Goal: Task Accomplishment & Management: Manage account settings

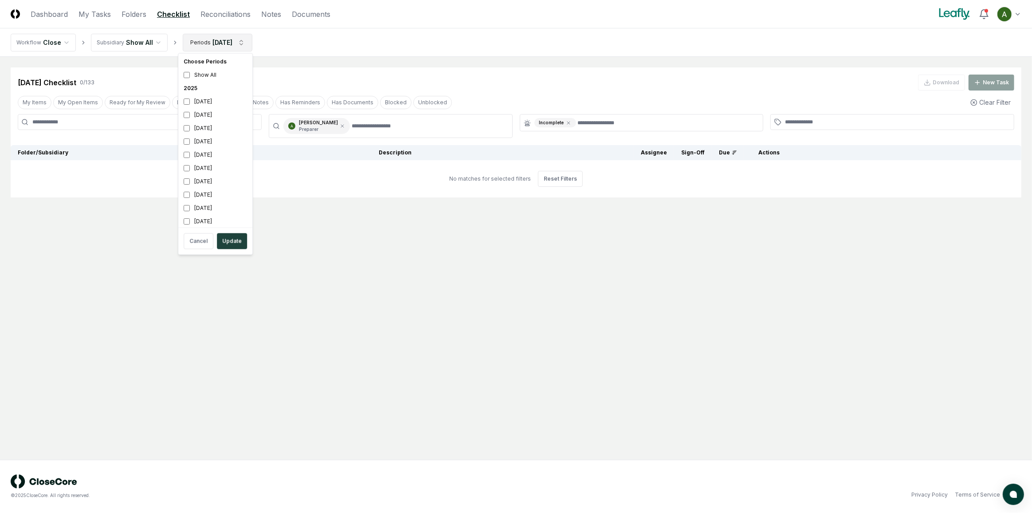
click at [239, 41] on html "CloseCore Dashboard My Tasks Folders Checklist Reconciliations Notes Documents …" at bounding box center [516, 256] width 1032 height 513
click at [211, 155] on div "[DATE]" at bounding box center [215, 154] width 70 height 13
click at [215, 116] on div "[DATE]" at bounding box center [215, 114] width 70 height 13
click at [237, 240] on button "Update" at bounding box center [232, 241] width 30 height 16
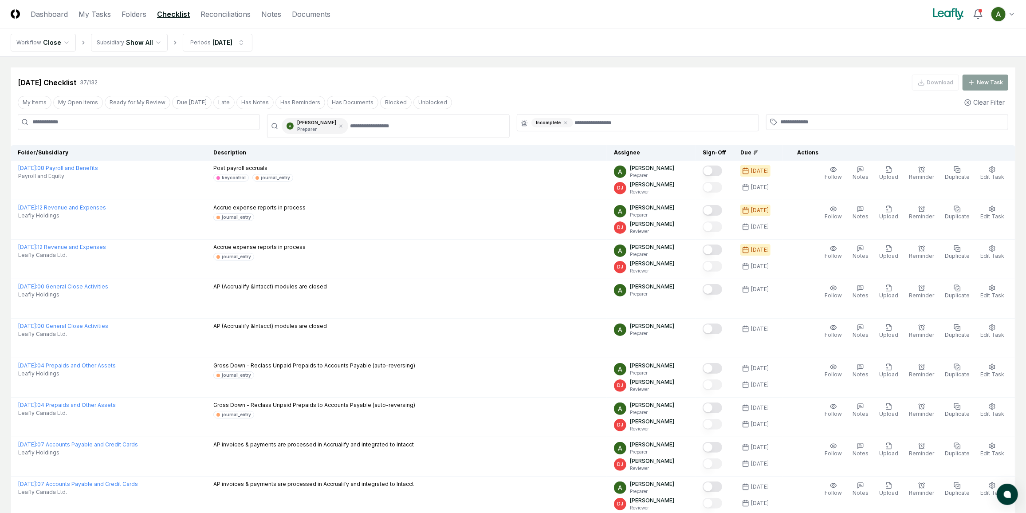
click at [568, 124] on div "Incomplete" at bounding box center [552, 122] width 42 height 9
click at [564, 121] on icon at bounding box center [565, 122] width 3 height 3
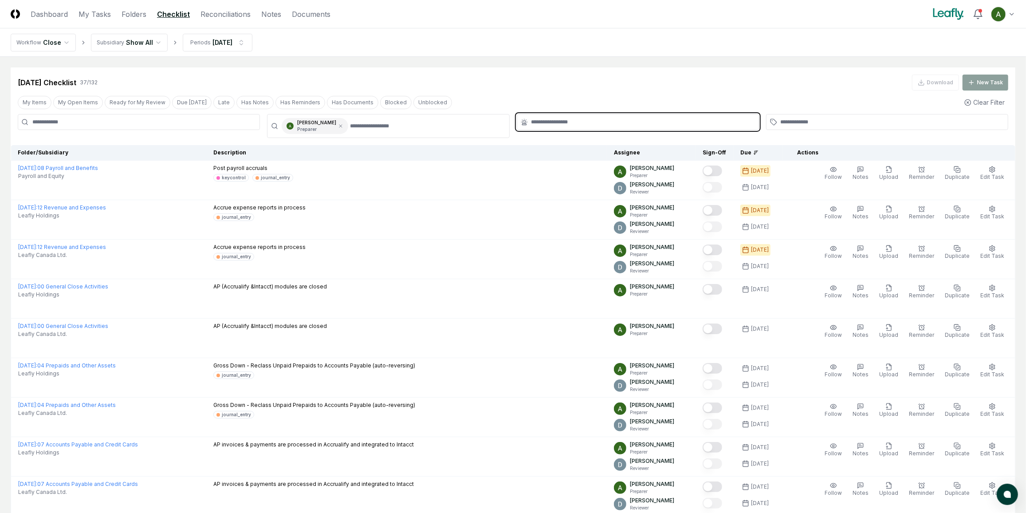
click at [590, 121] on input "text" at bounding box center [642, 122] width 222 height 8
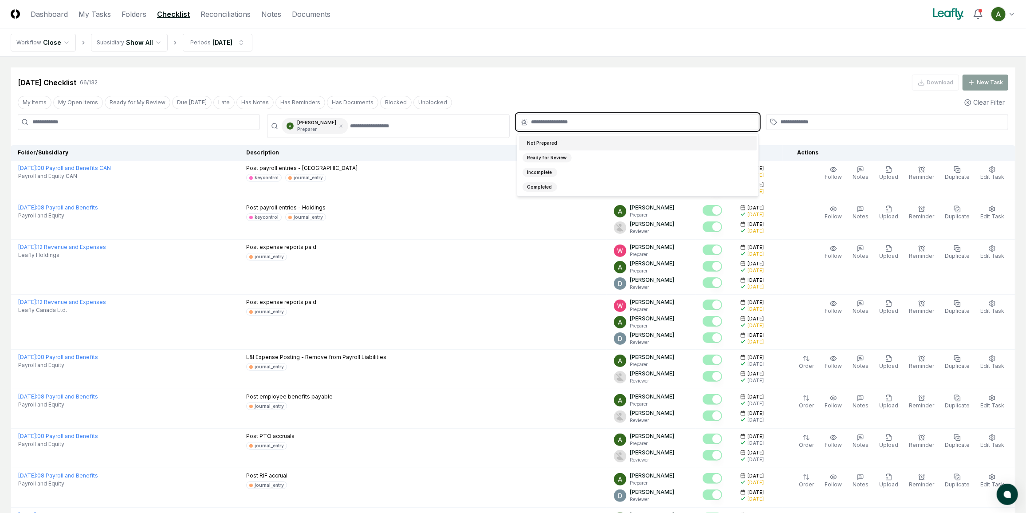
click at [575, 143] on div "Not Prepared" at bounding box center [638, 143] width 238 height 15
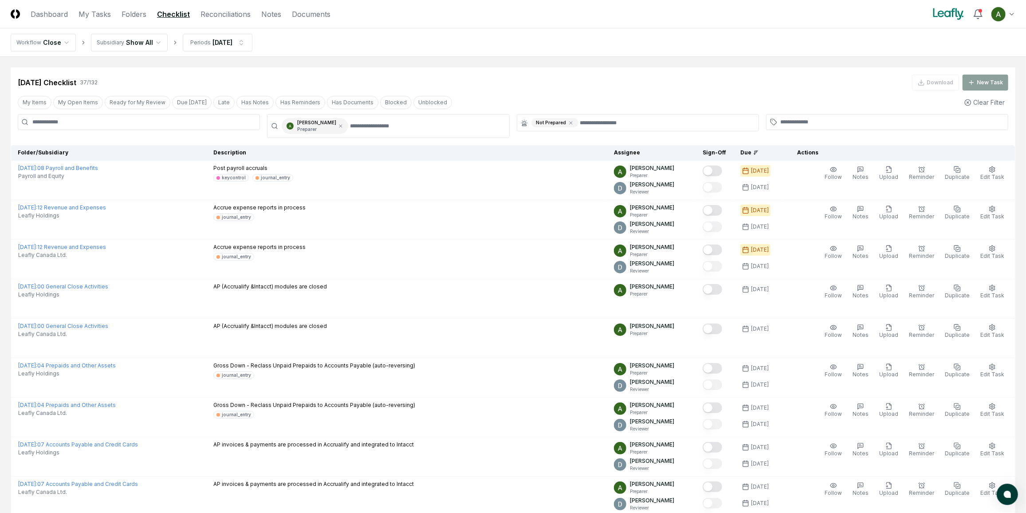
click at [613, 84] on div "[DATE] Checklist 37 / 132 Download New Task" at bounding box center [513, 82] width 990 height 16
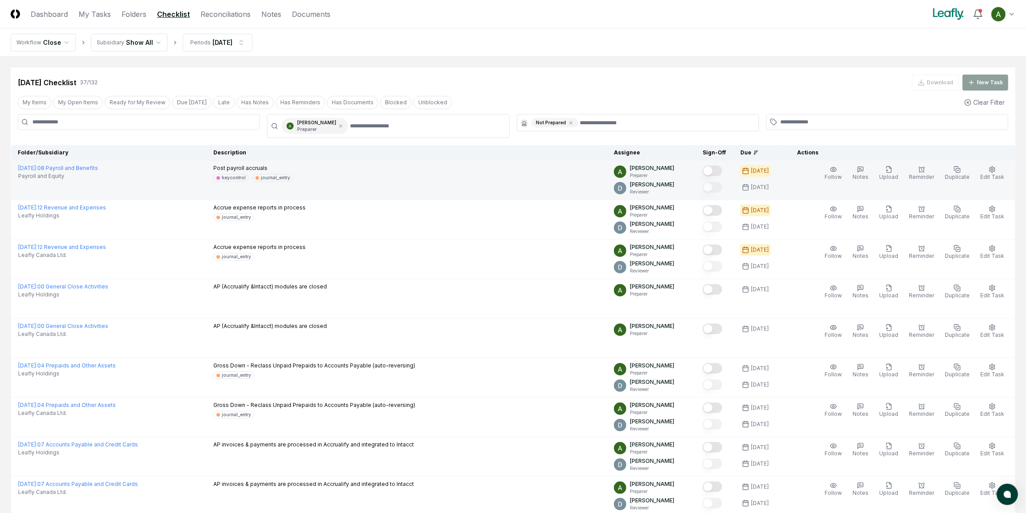
click at [721, 169] on button "Mark complete" at bounding box center [712, 170] width 20 height 11
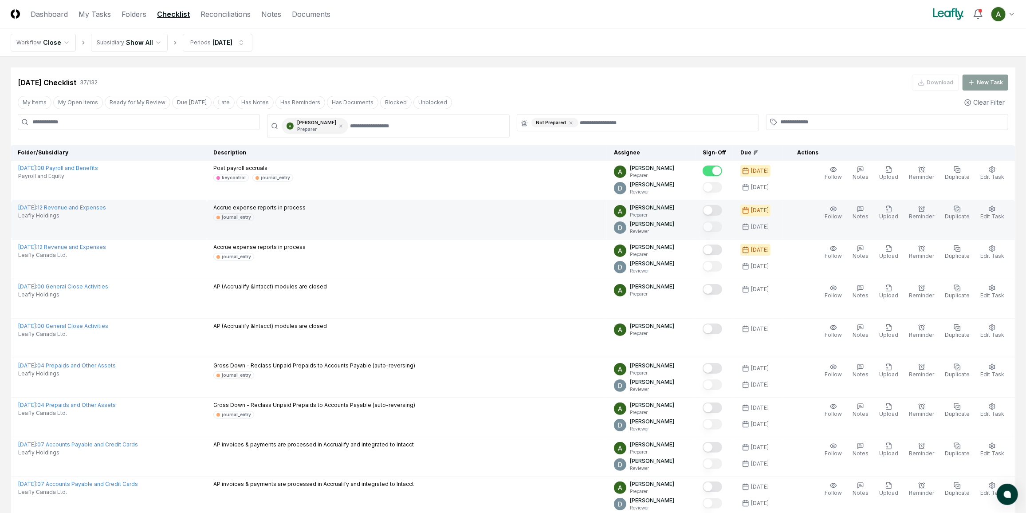
click at [722, 210] on button "Mark complete" at bounding box center [712, 210] width 20 height 11
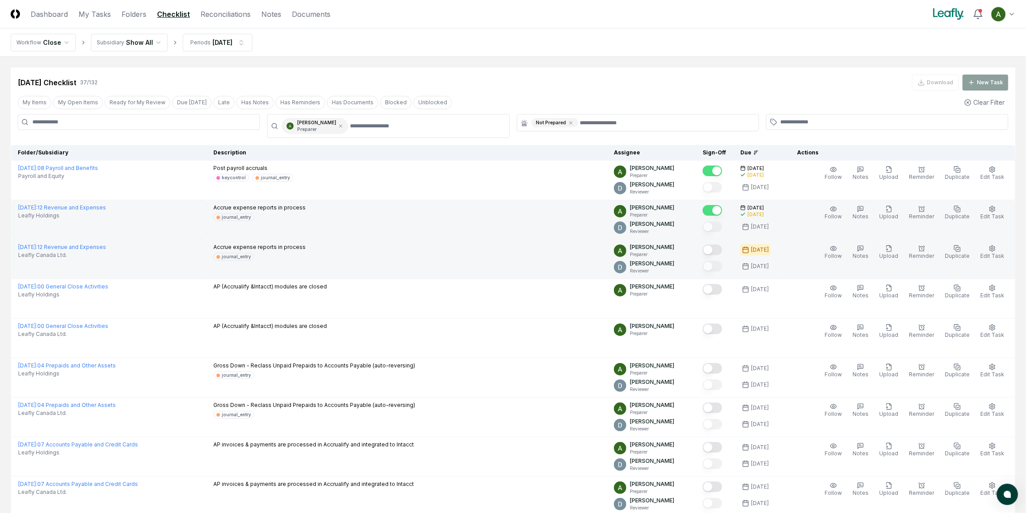
click at [722, 249] on button "Mark complete" at bounding box center [712, 249] width 20 height 11
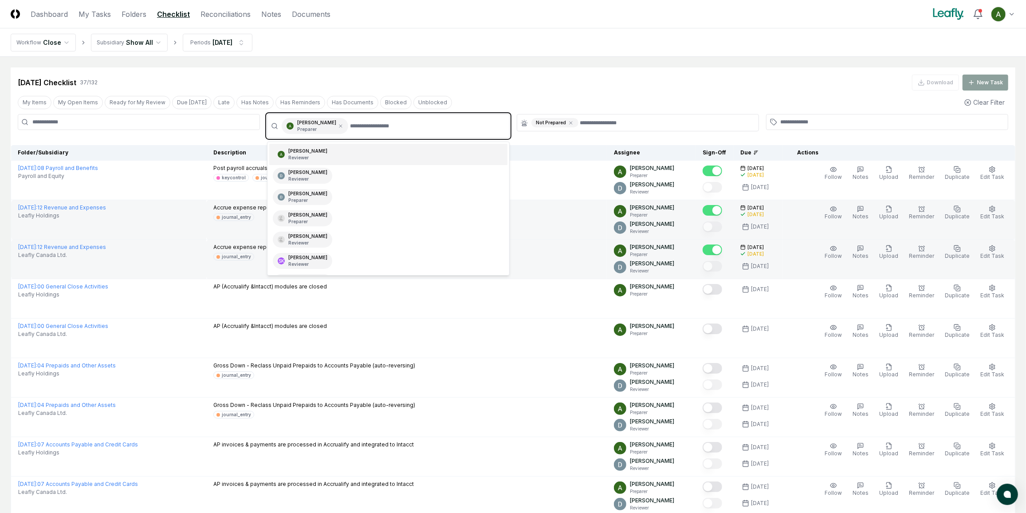
click at [376, 127] on input "text" at bounding box center [426, 126] width 153 height 16
type input "***"
click at [363, 186] on div "[PERSON_NAME] Reviewer" at bounding box center [388, 196] width 238 height 21
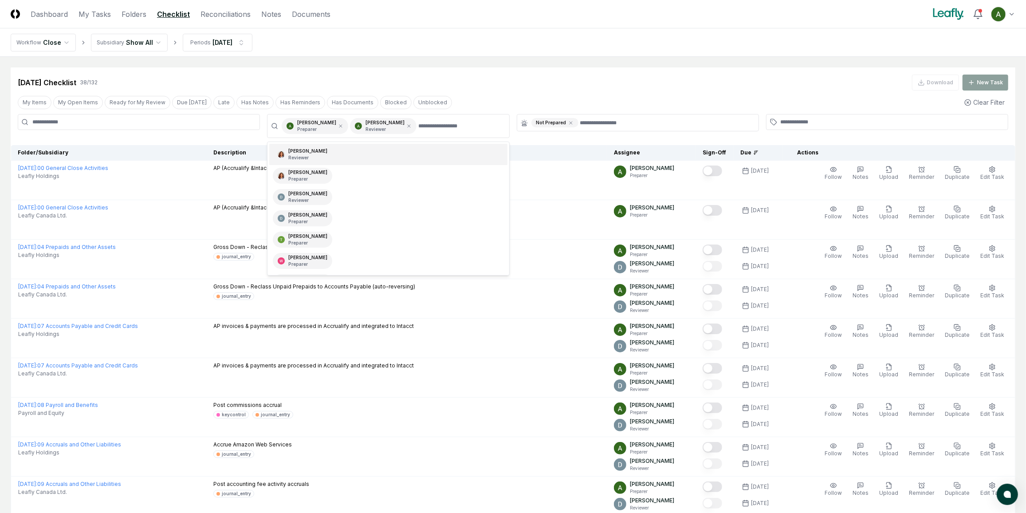
click at [562, 87] on div "[DATE] Checklist 38 / 132 Download New Task" at bounding box center [513, 82] width 990 height 16
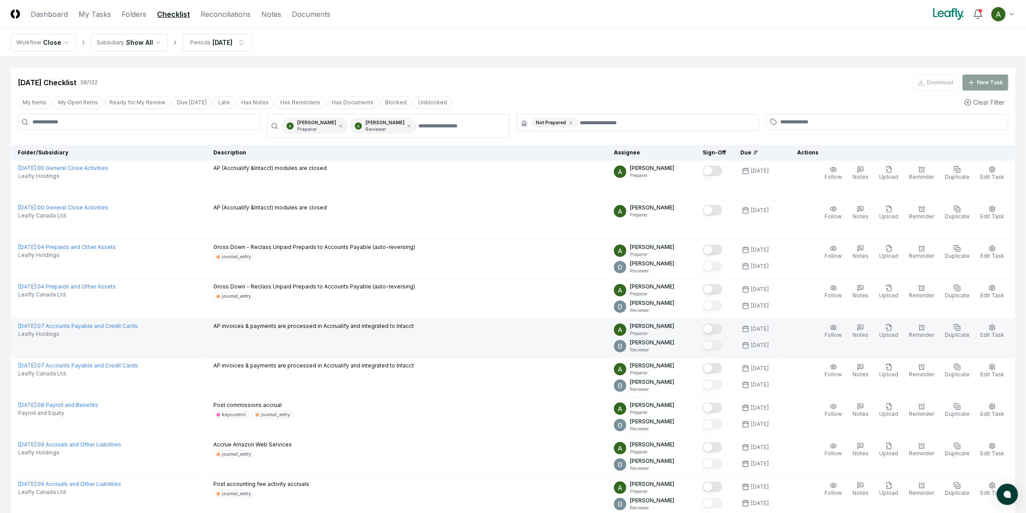
scroll to position [40, 0]
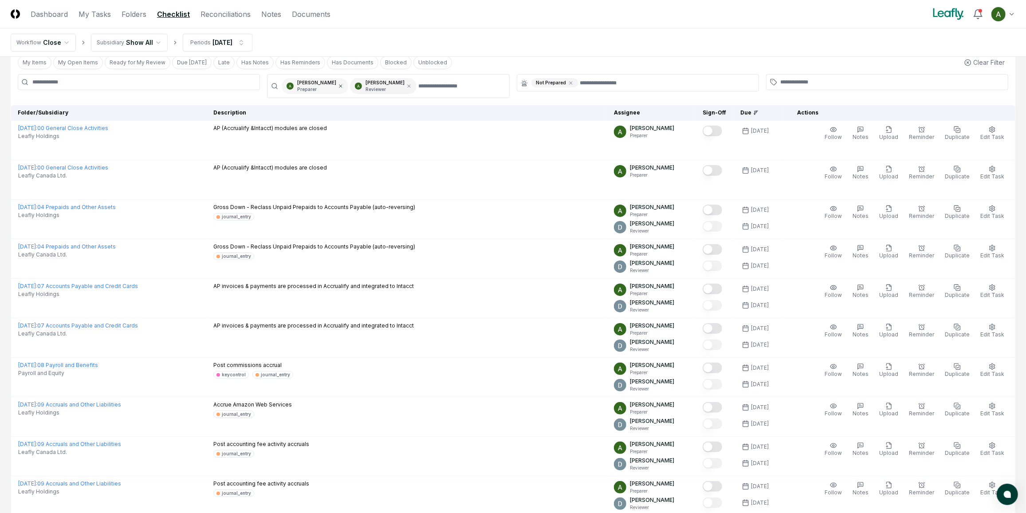
click at [341, 86] on icon at bounding box center [340, 85] width 5 height 5
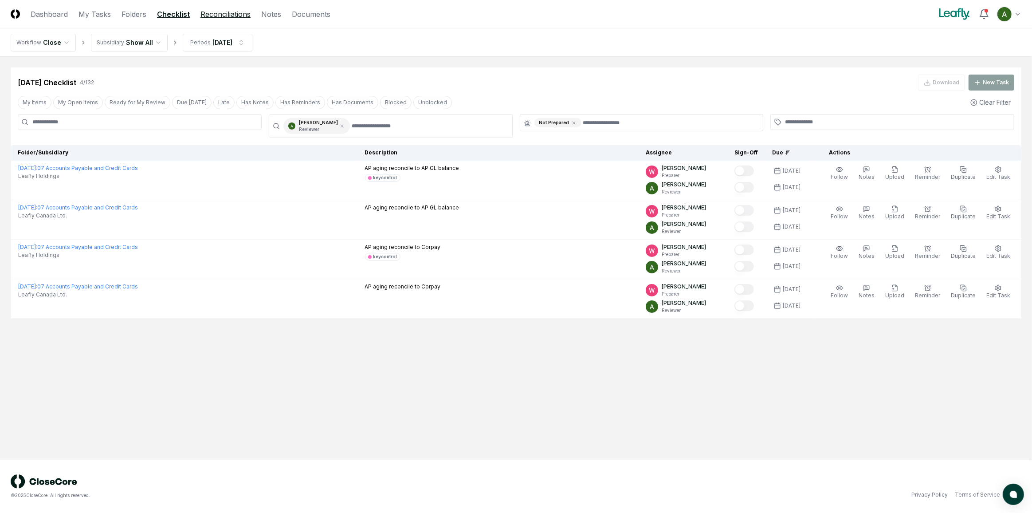
click at [238, 17] on link "Reconciliations" at bounding box center [225, 14] width 50 height 11
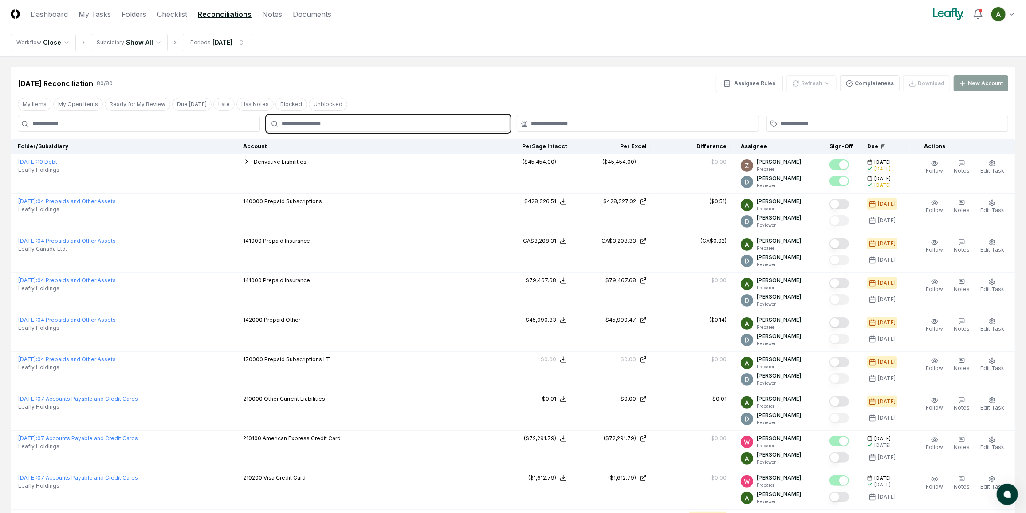
click at [345, 124] on input "text" at bounding box center [393, 124] width 222 height 8
type input "*****"
click at [346, 145] on div "[PERSON_NAME] Preparer" at bounding box center [388, 147] width 238 height 21
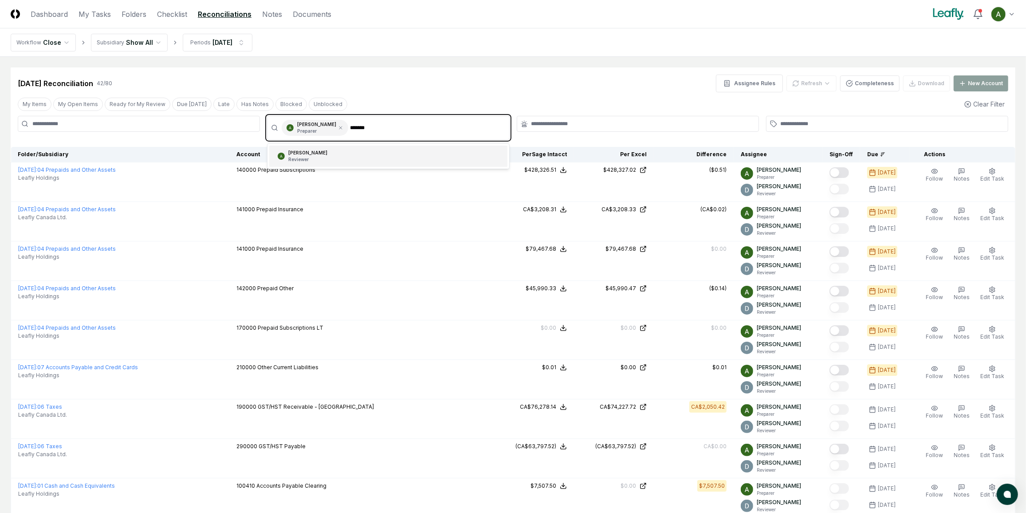
type input "*****"
click at [397, 152] on div "[PERSON_NAME] Reviewer" at bounding box center [388, 155] width 238 height 21
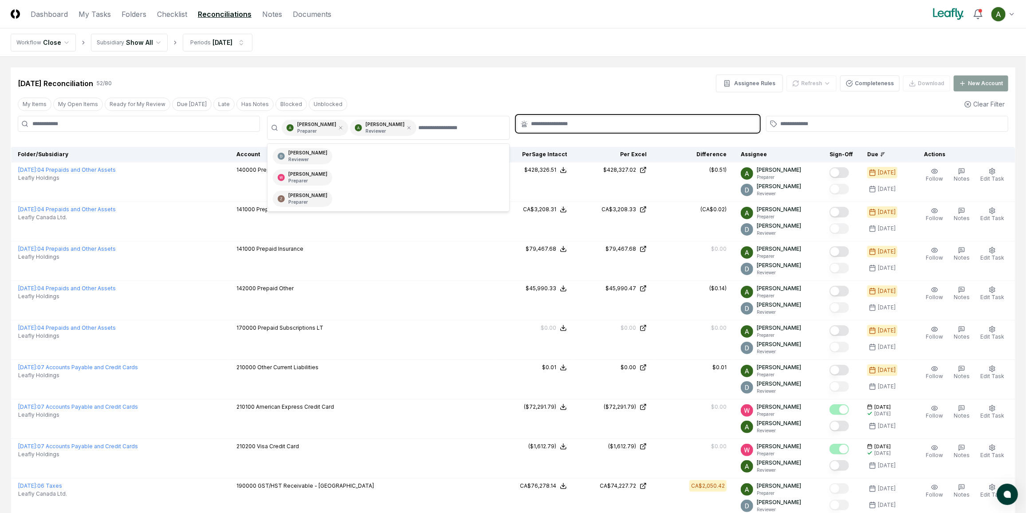
click at [542, 127] on input "text" at bounding box center [642, 124] width 222 height 8
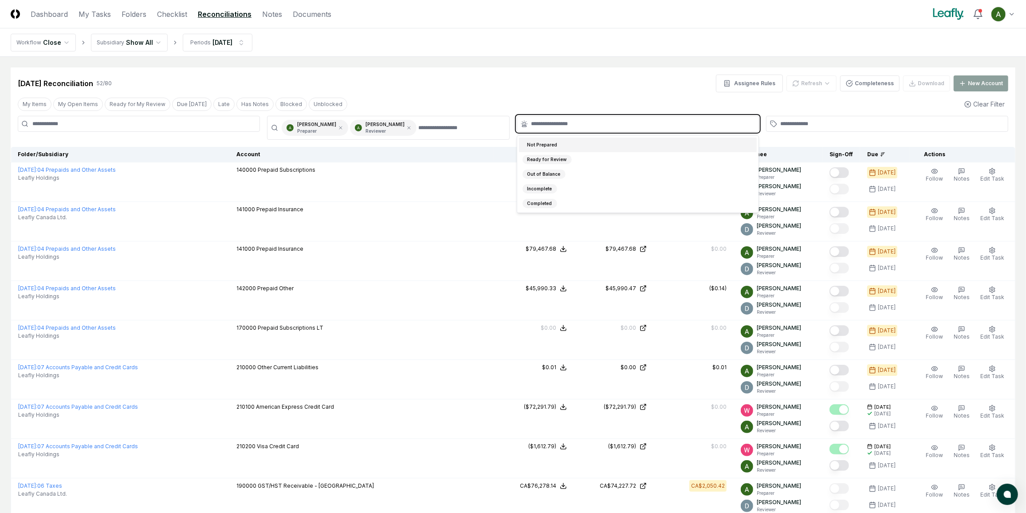
click at [553, 147] on div "Not Prepared" at bounding box center [542, 144] width 40 height 9
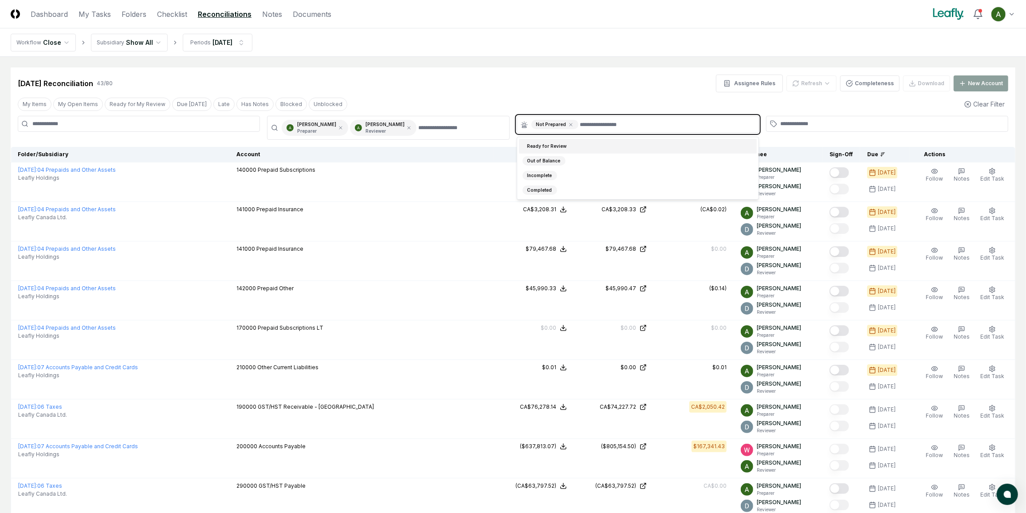
click at [571, 144] on div "Ready for Review" at bounding box center [638, 146] width 238 height 15
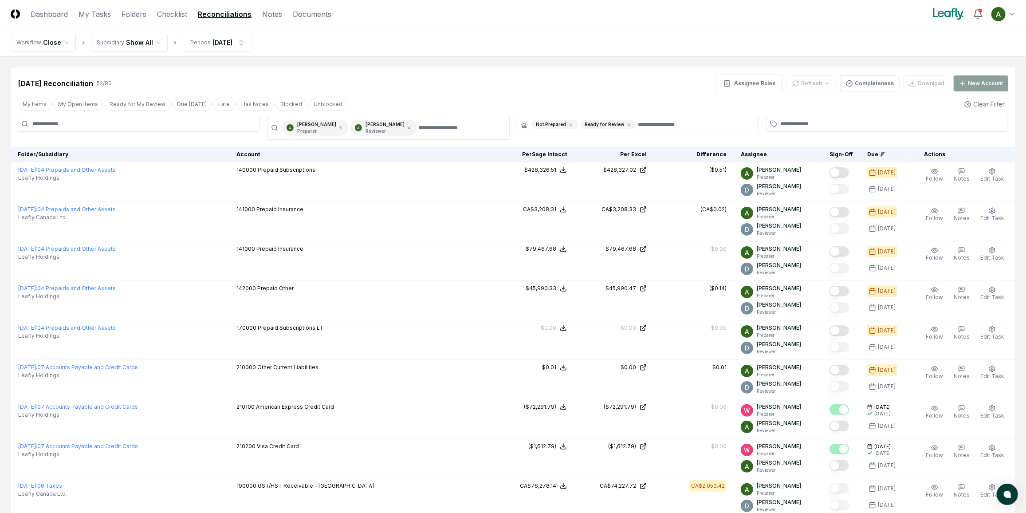
click at [596, 86] on div "[DATE] Reconciliation 52 / 80 Assignee Rules Refresh Completeness Download New …" at bounding box center [513, 83] width 990 height 18
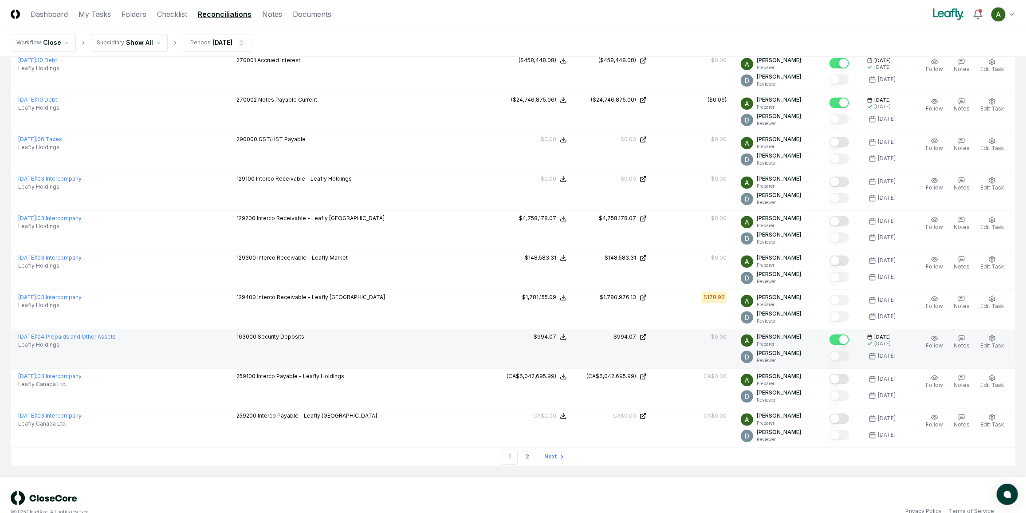
scroll to position [1693, 0]
